Goal: Task Accomplishment & Management: Manage account settings

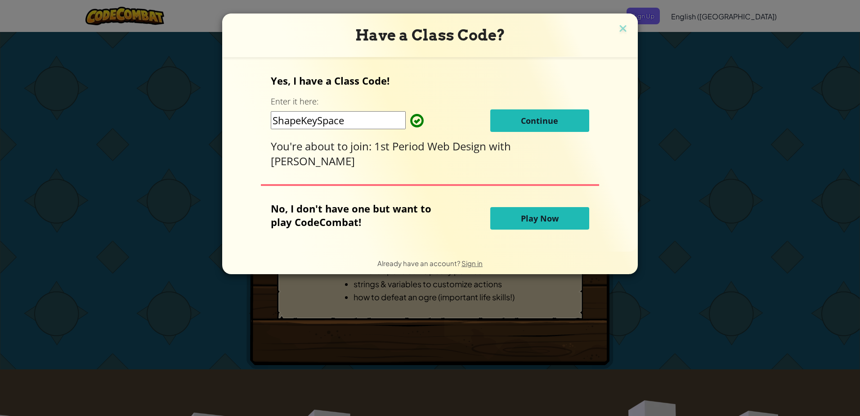
click at [548, 121] on span "Continue" at bounding box center [539, 120] width 37 height 11
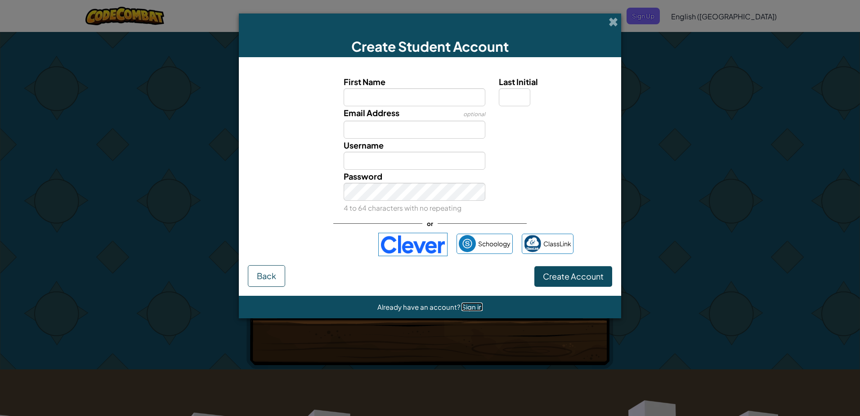
click at [462, 309] on span "Sign in" at bounding box center [471, 306] width 21 height 9
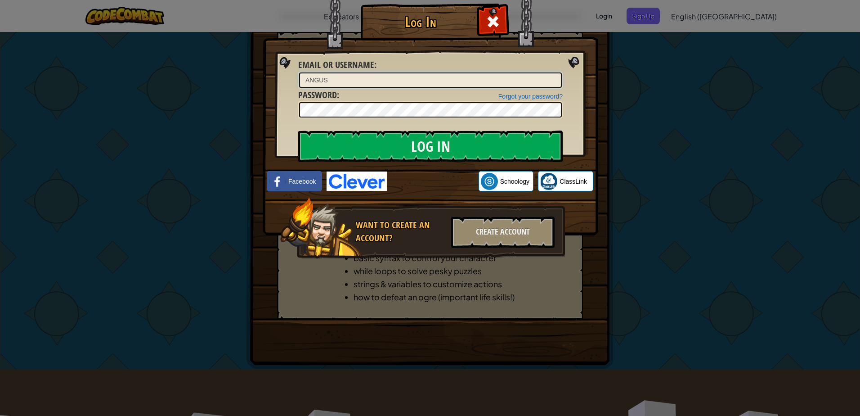
type input "[EMAIL_ADDRESS][DOMAIN_NAME]"
click at [537, 125] on img at bounding box center [431, 104] width 336 height 262
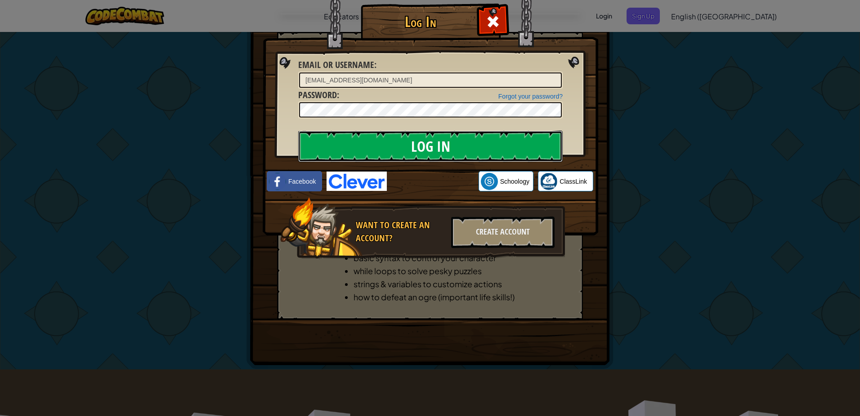
click at [541, 136] on input "Log In" at bounding box center [430, 145] width 264 height 31
